Goal: Information Seeking & Learning: Learn about a topic

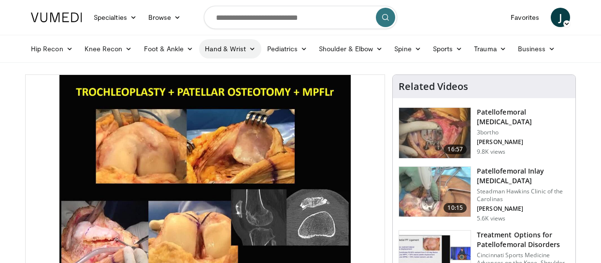
click at [230, 46] on link "Hand & Wrist" at bounding box center [230, 48] width 62 height 19
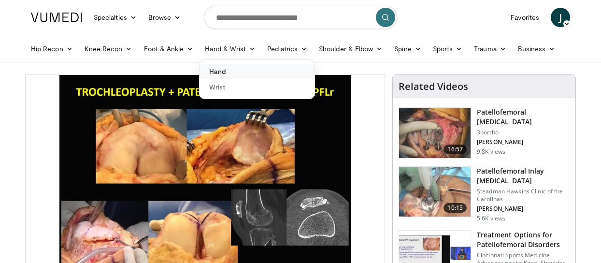
click at [227, 72] on link "Hand" at bounding box center [257, 71] width 115 height 15
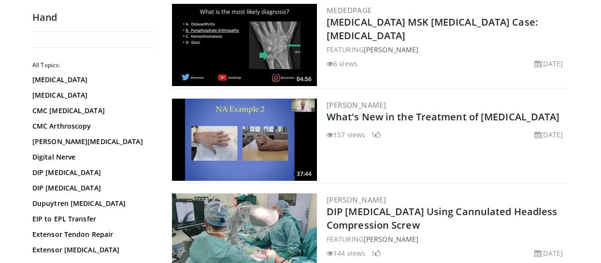
scroll to position [206, 0]
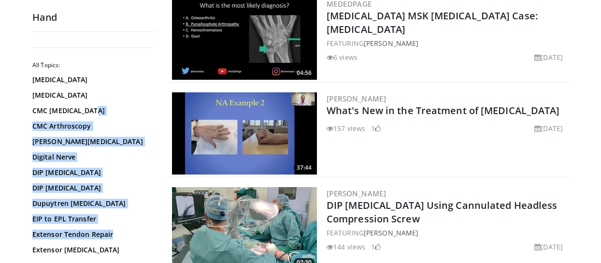
drag, startPoint x: 155, startPoint y: 105, endPoint x: 156, endPoint y: 125, distance: 19.8
click at [129, 171] on link "DIP [MEDICAL_DATA]" at bounding box center [91, 173] width 118 height 10
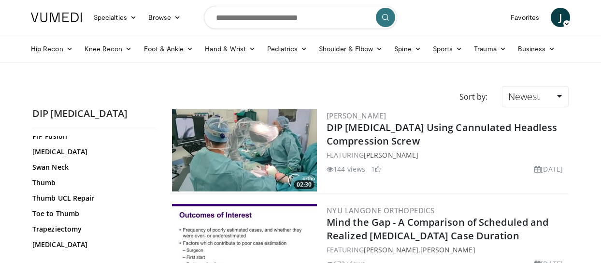
scroll to position [495, 0]
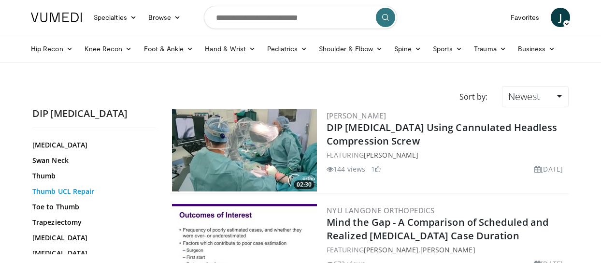
click at [95, 189] on link "Thumb UCL Repair" at bounding box center [91, 192] width 118 height 10
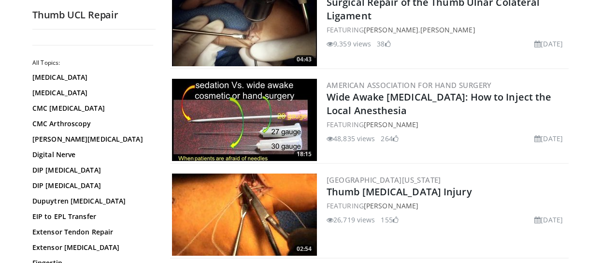
scroll to position [2116, 0]
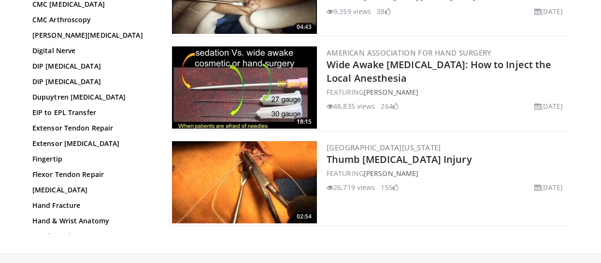
click at [265, 170] on img at bounding box center [244, 182] width 145 height 82
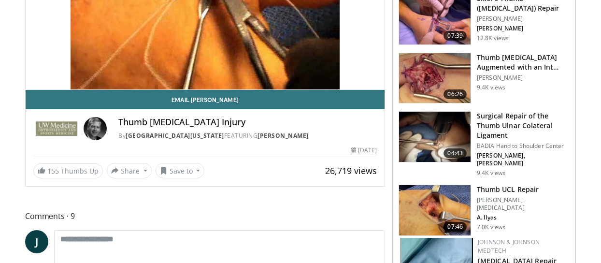
scroll to position [220, 0]
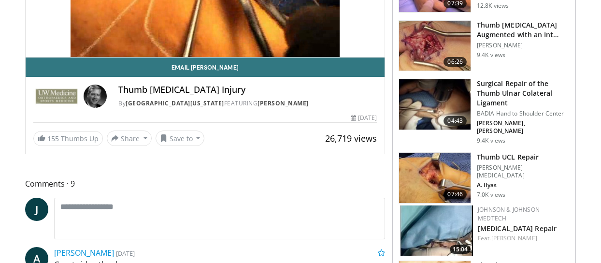
click at [502, 152] on h3 "Thumb UCL Repair" at bounding box center [523, 157] width 93 height 10
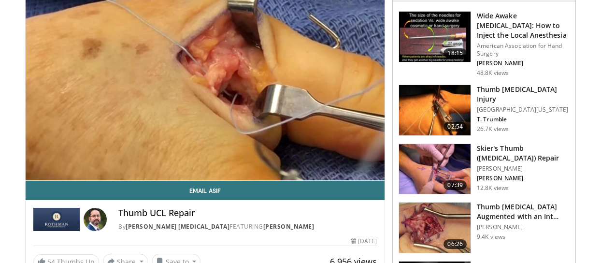
scroll to position [63, 0]
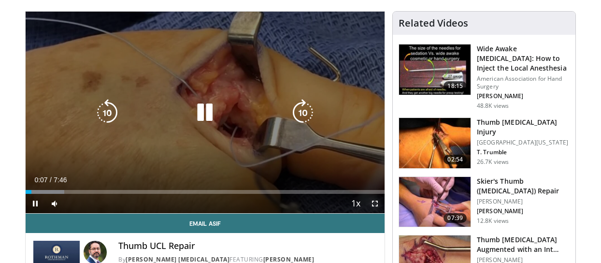
drag, startPoint x: 377, startPoint y: 202, endPoint x: 381, endPoint y: 260, distance: 58.6
click at [377, 202] on span "Video Player" at bounding box center [375, 203] width 19 height 19
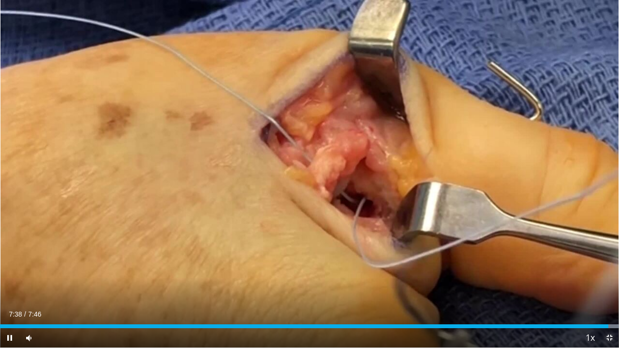
click at [601, 263] on video-js "**********" at bounding box center [309, 174] width 619 height 348
click at [601, 263] on span "Video Player" at bounding box center [609, 337] width 19 height 19
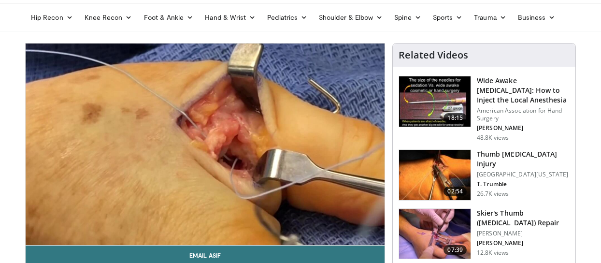
scroll to position [0, 0]
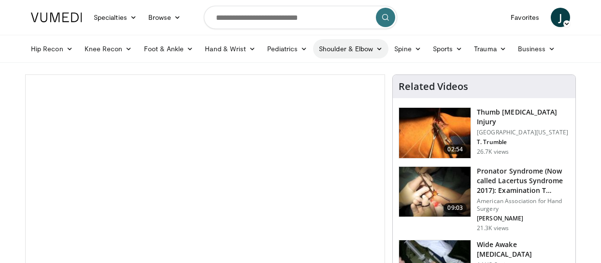
click at [338, 48] on link "Shoulder & Elbow" at bounding box center [350, 48] width 75 height 19
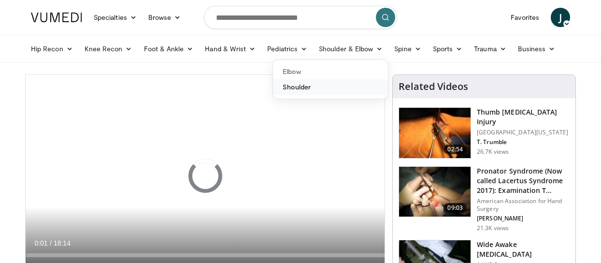
click at [305, 86] on link "Shoulder" at bounding box center [330, 86] width 115 height 15
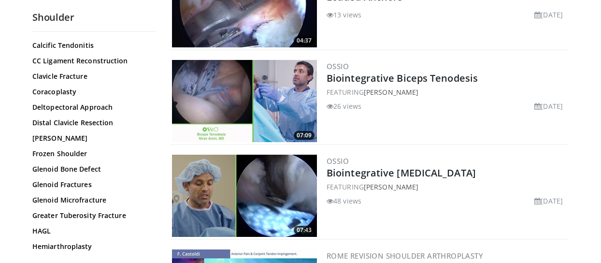
scroll to position [375, 0]
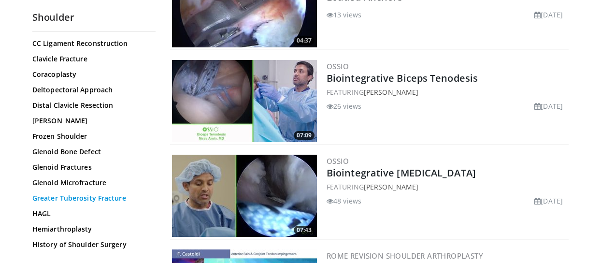
click at [82, 193] on link "Greater Tuberosity Fracture" at bounding box center [91, 198] width 118 height 10
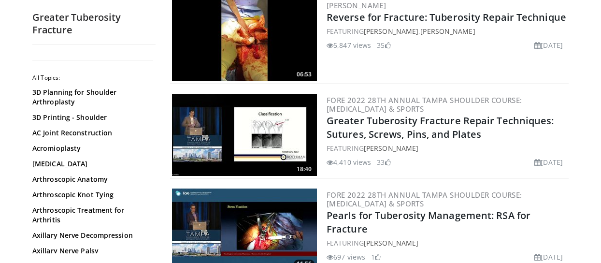
scroll to position [1087, 0]
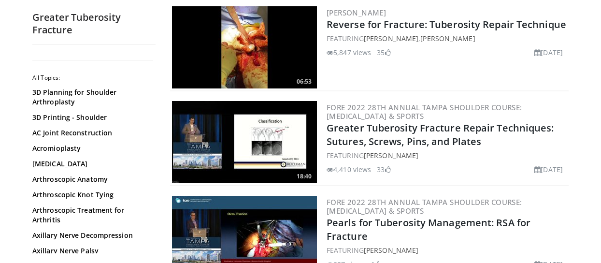
click at [296, 118] on img at bounding box center [244, 142] width 145 height 82
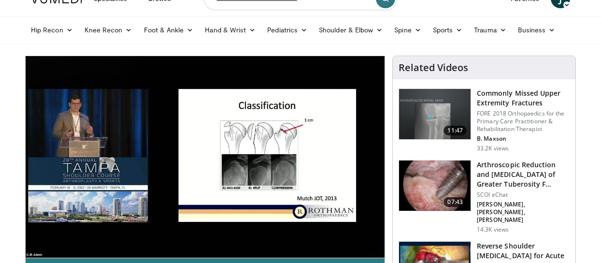
scroll to position [71, 0]
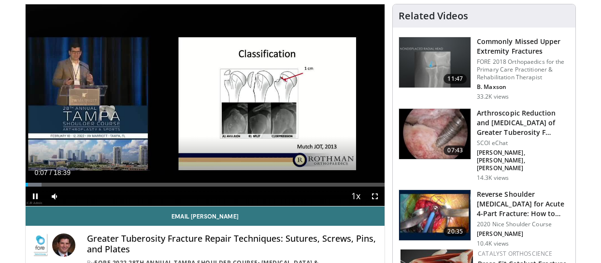
click at [375, 196] on video-js "**********" at bounding box center [205, 105] width 359 height 202
click at [373, 199] on span "Video Player" at bounding box center [375, 196] width 19 height 19
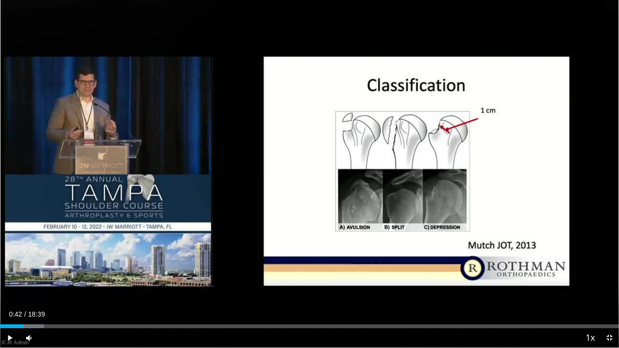
drag, startPoint x: 11, startPoint y: 327, endPoint x: 23, endPoint y: 327, distance: 12.6
click at [24, 263] on div "Progress Bar" at bounding box center [24, 326] width 1 height 4
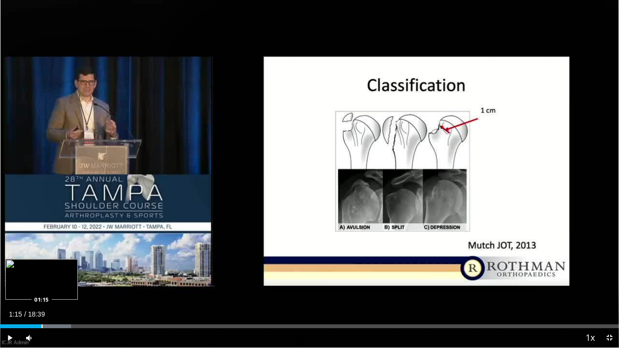
drag, startPoint x: 34, startPoint y: 325, endPoint x: 42, endPoint y: 325, distance: 7.8
click at [42, 263] on div "Progress Bar" at bounding box center [42, 326] width 1 height 4
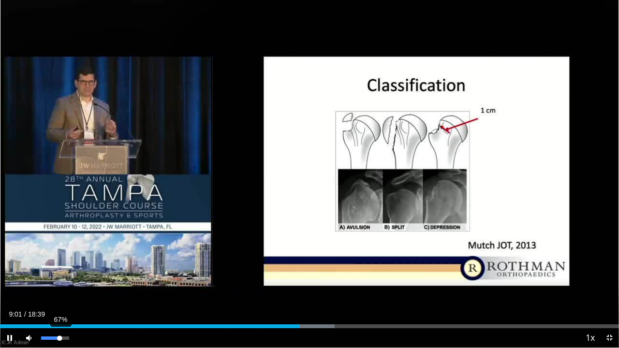
click at [59, 263] on div "Volume Level" at bounding box center [50, 338] width 18 height 3
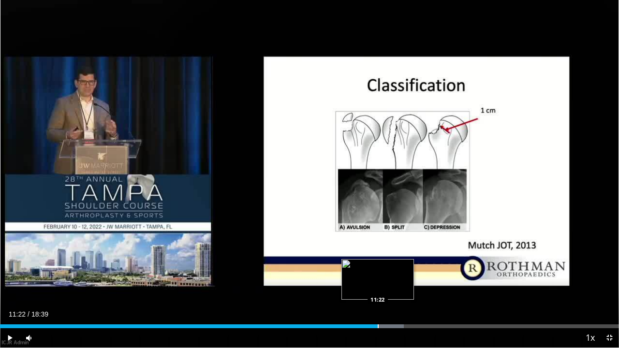
drag, startPoint x: 369, startPoint y: 327, endPoint x: 379, endPoint y: 325, distance: 9.9
click at [379, 263] on div "Progress Bar" at bounding box center [378, 326] width 1 height 4
drag, startPoint x: 380, startPoint y: 326, endPoint x: 385, endPoint y: 325, distance: 4.9
click at [385, 263] on div "Progress Bar" at bounding box center [384, 326] width 1 height 4
click at [390, 263] on div "Progress Bar" at bounding box center [389, 326] width 1 height 4
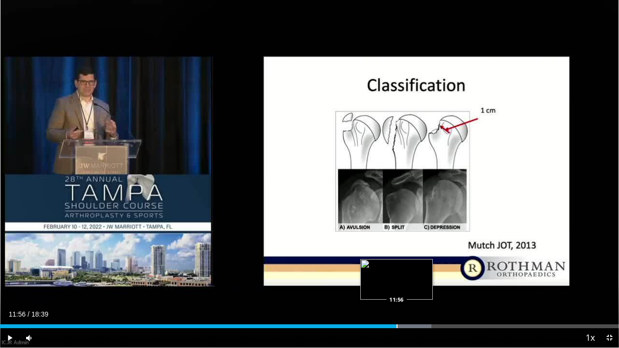
click at [396, 263] on div "Progress Bar" at bounding box center [396, 326] width 1 height 4
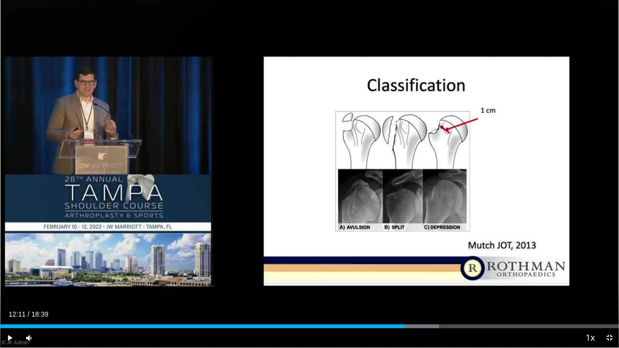
click at [405, 263] on div "Current Time 12:11 / Duration 18:39 Play Skip Backward Skip Forward Mute 100% L…" at bounding box center [309, 337] width 619 height 19
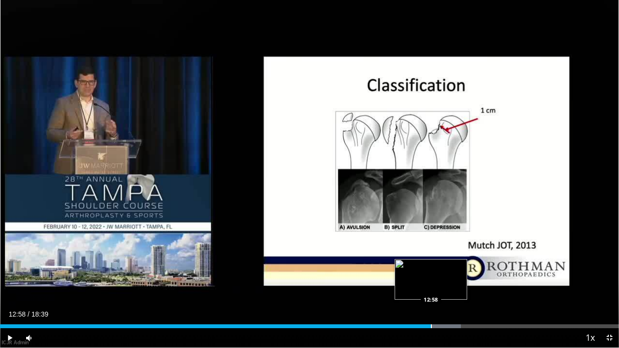
drag, startPoint x: 424, startPoint y: 326, endPoint x: 431, endPoint y: 325, distance: 6.8
click at [431, 263] on div "Progress Bar" at bounding box center [431, 326] width 1 height 4
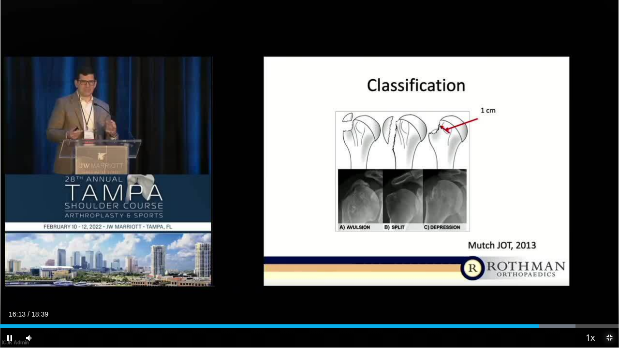
click at [601, 263] on span "Video Player" at bounding box center [609, 337] width 19 height 19
